Goal: Task Accomplishment & Management: Use online tool/utility

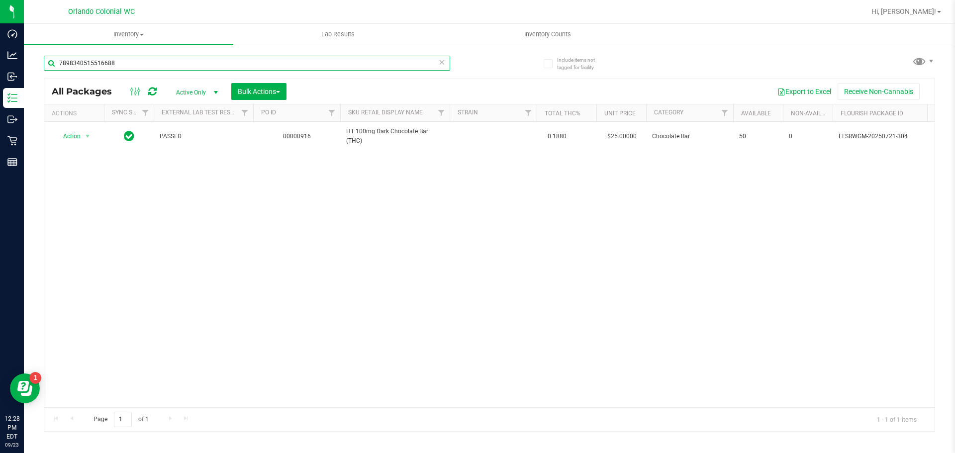
click at [291, 62] on input "7898340515516688" at bounding box center [247, 63] width 406 height 15
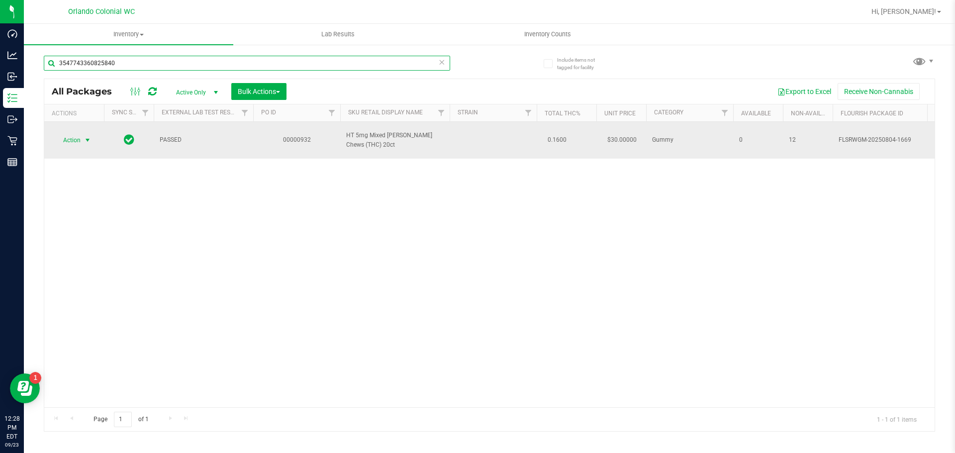
type input "3547743360825840"
click at [78, 133] on span "Action" at bounding box center [67, 140] width 27 height 14
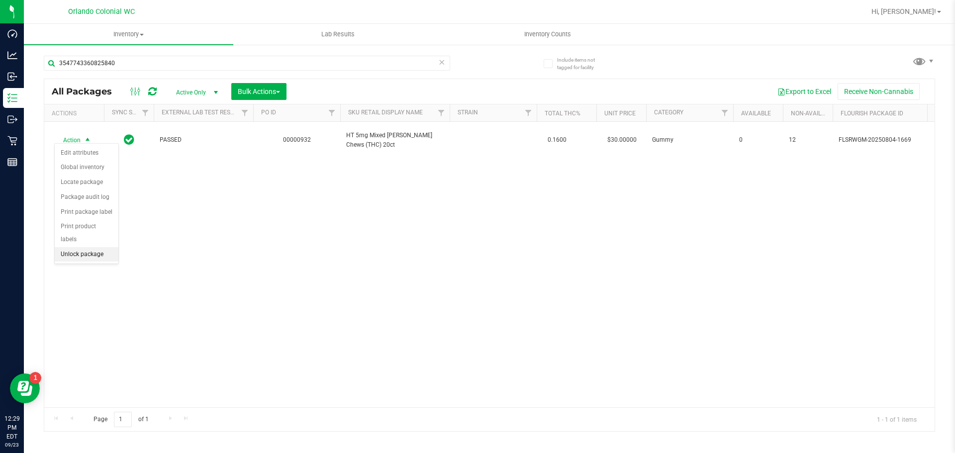
click at [93, 247] on li "Unlock package" at bounding box center [87, 254] width 64 height 15
click at [519, 258] on div "Action Action Adjust qty Create package Edit attributes Global inventory Locate…" at bounding box center [489, 264] width 890 height 285
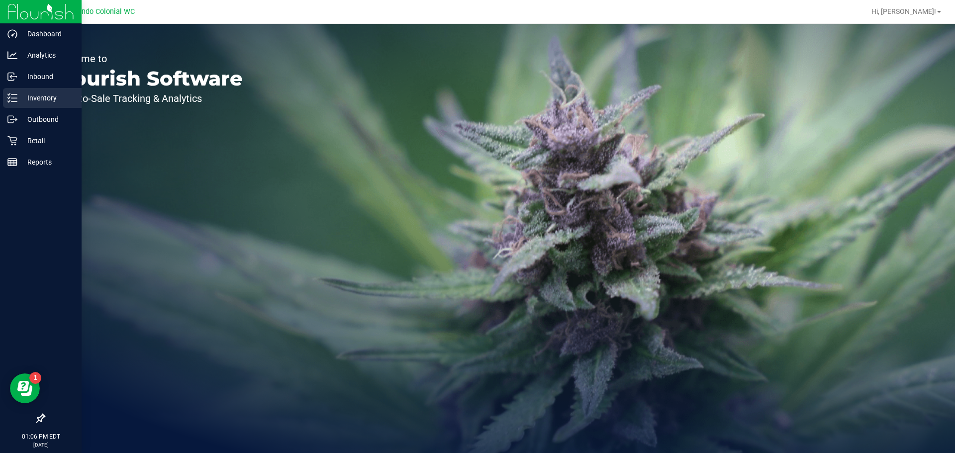
click at [38, 107] on div "Inventory" at bounding box center [42, 98] width 79 height 20
